Goal: Check status: Check status

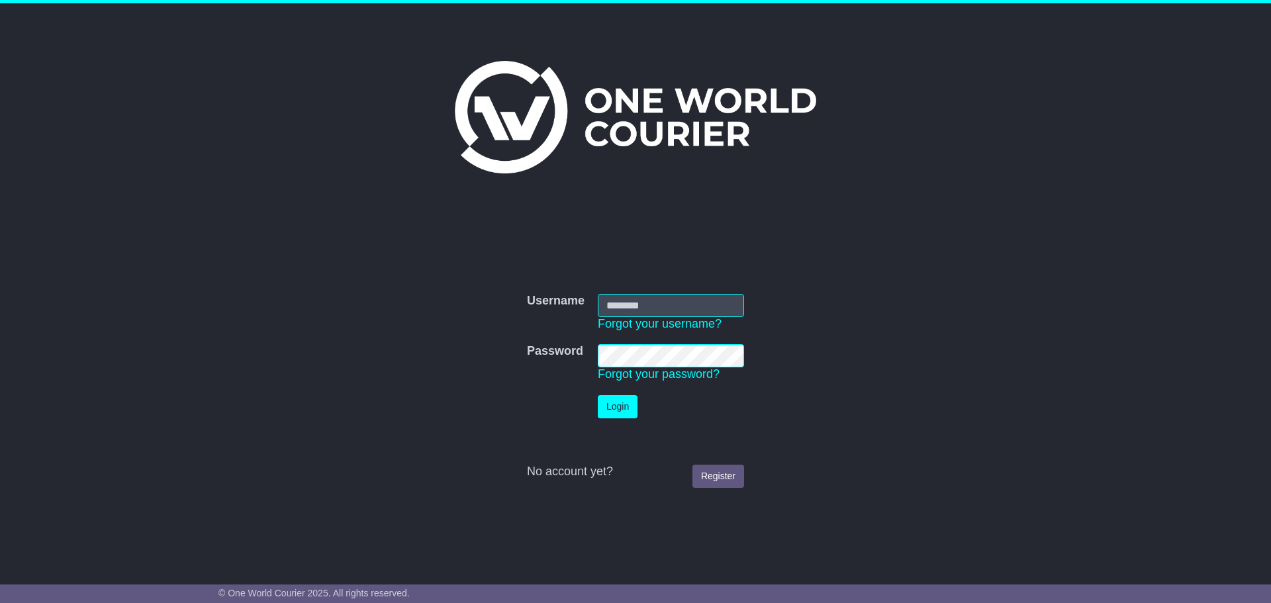
type input "**********"
click at [625, 402] on button "Login" at bounding box center [618, 406] width 40 height 23
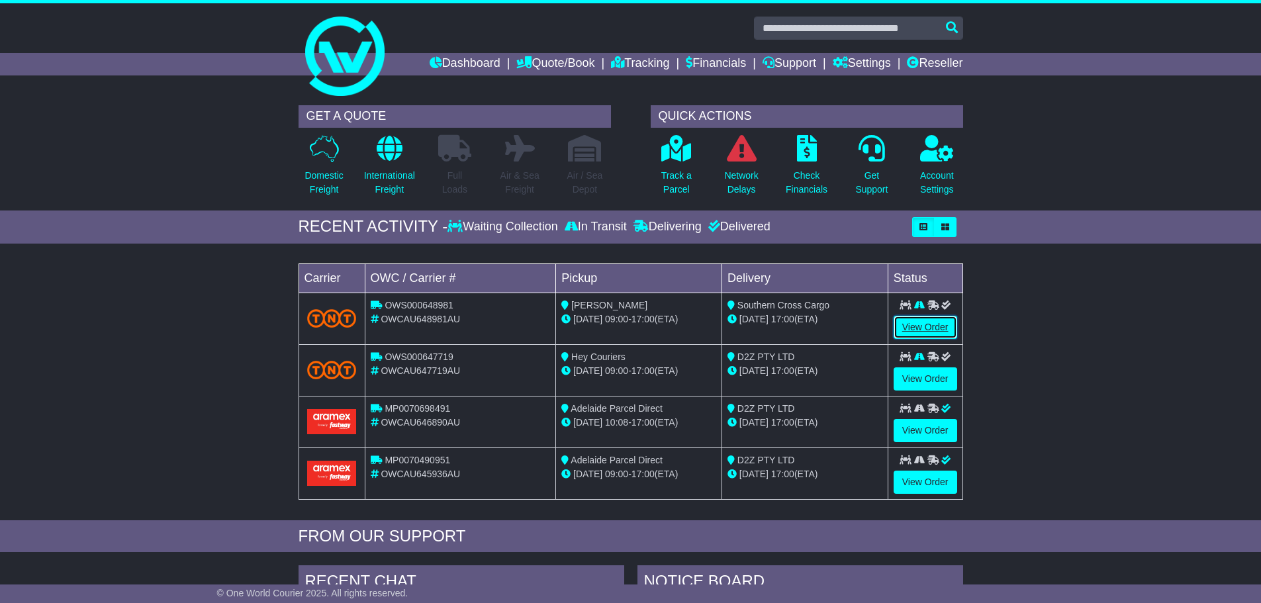
click at [913, 328] on link "View Order" at bounding box center [925, 327] width 64 height 23
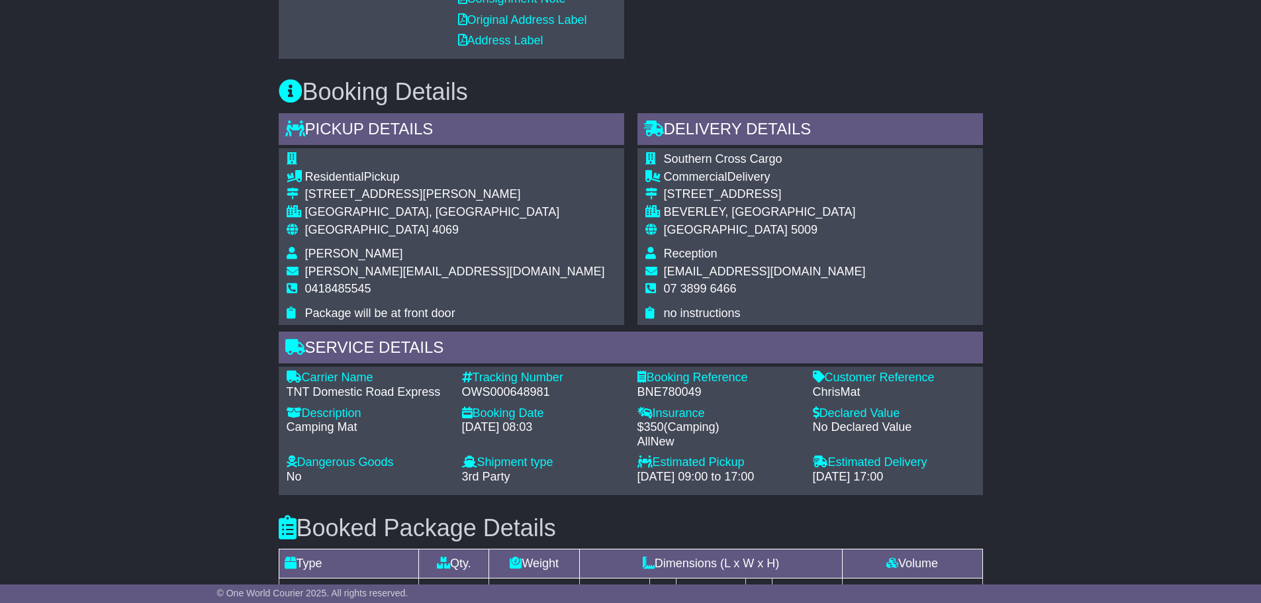
scroll to position [601, 0]
